Goal: Task Accomplishment & Management: Manage account settings

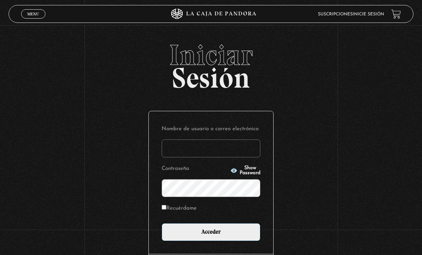
scroll to position [65, 0]
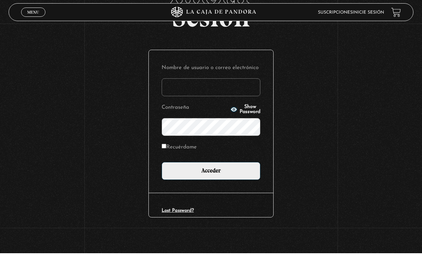
click at [180, 88] on input "Nombre de usuario o correo electrónico" at bounding box center [211, 89] width 99 height 18
type input "d"
click at [364, 14] on link "Inicie sesión" at bounding box center [368, 14] width 31 height 4
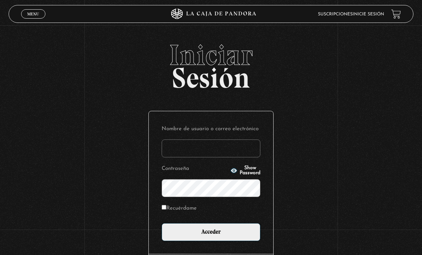
type input "[EMAIL_ADDRESS][DOMAIN_NAME]"
click at [211, 236] on input "Acceder" at bounding box center [211, 232] width 99 height 18
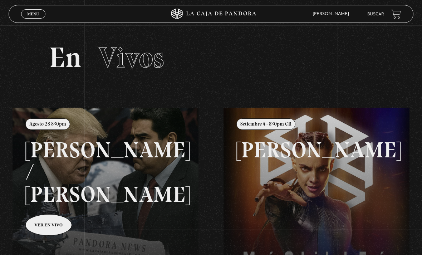
click at [25, 11] on link "Menu Cerrar" at bounding box center [33, 13] width 24 height 9
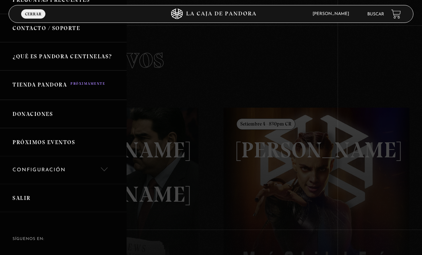
scroll to position [128, 0]
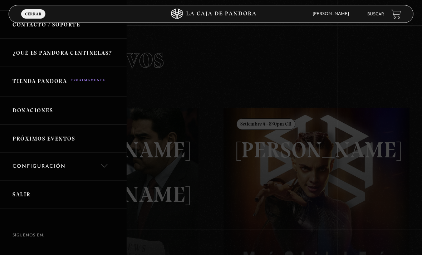
click at [26, 168] on link "Configuración" at bounding box center [63, 167] width 127 height 28
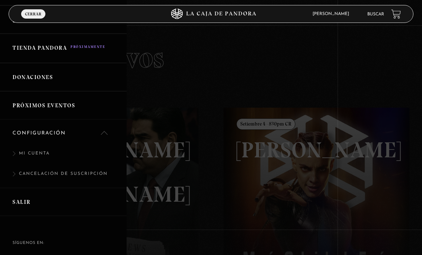
scroll to position [162, 0]
click at [27, 151] on link "Mi cuenta" at bounding box center [63, 156] width 127 height 20
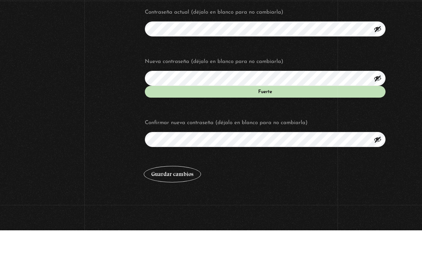
scroll to position [249, 0]
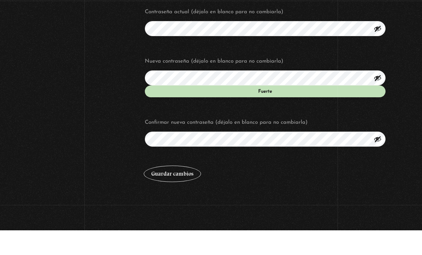
click at [180, 190] on button "Guardar cambios" at bounding box center [172, 198] width 57 height 16
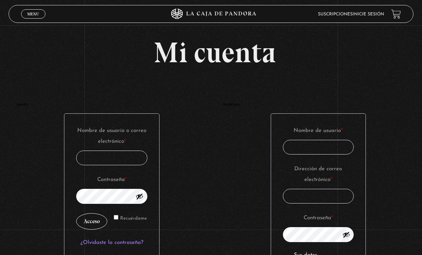
type input "[EMAIL_ADDRESS][DOMAIN_NAME]"
click at [374, 13] on link "Inicie sesión" at bounding box center [368, 14] width 31 height 4
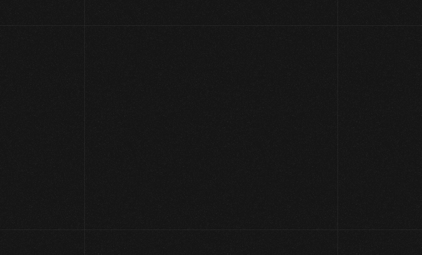
scroll to position [30, 0]
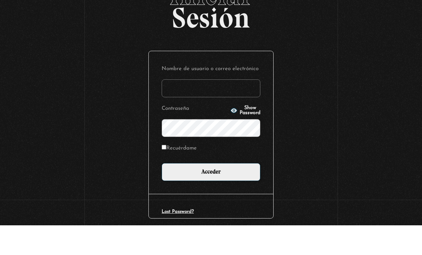
type input "[EMAIL_ADDRESS][DOMAIN_NAME]"
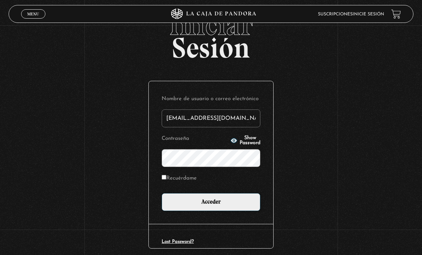
click at [233, 204] on input "Acceder" at bounding box center [211, 202] width 99 height 18
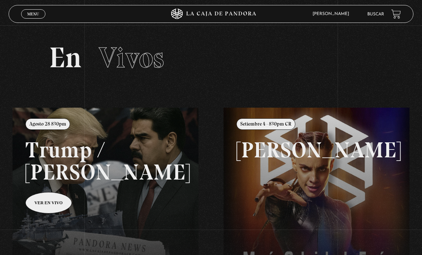
click at [368, 15] on link "Buscar" at bounding box center [376, 14] width 17 height 4
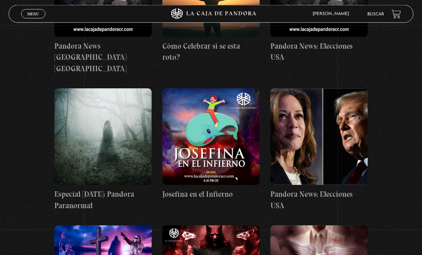
scroll to position [2452, 0]
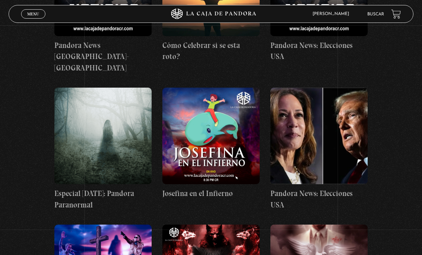
click at [213, 117] on figure at bounding box center [210, 136] width 97 height 97
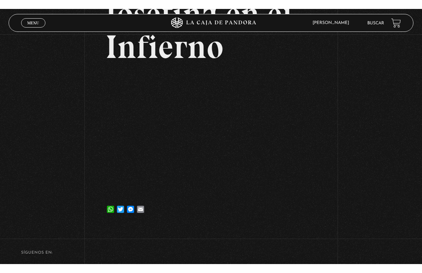
scroll to position [9, 0]
